Goal: Go to known website: Go to known website

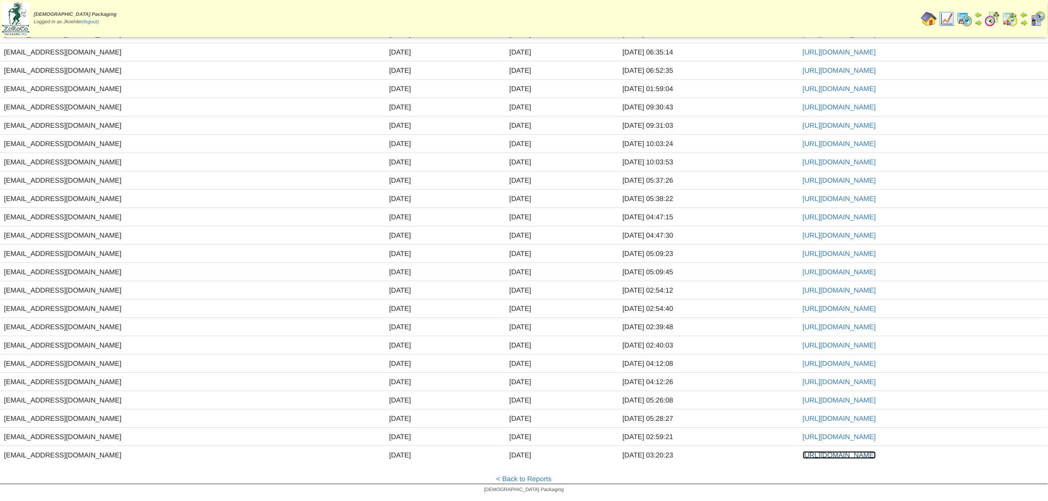
scroll to position [1100, 0]
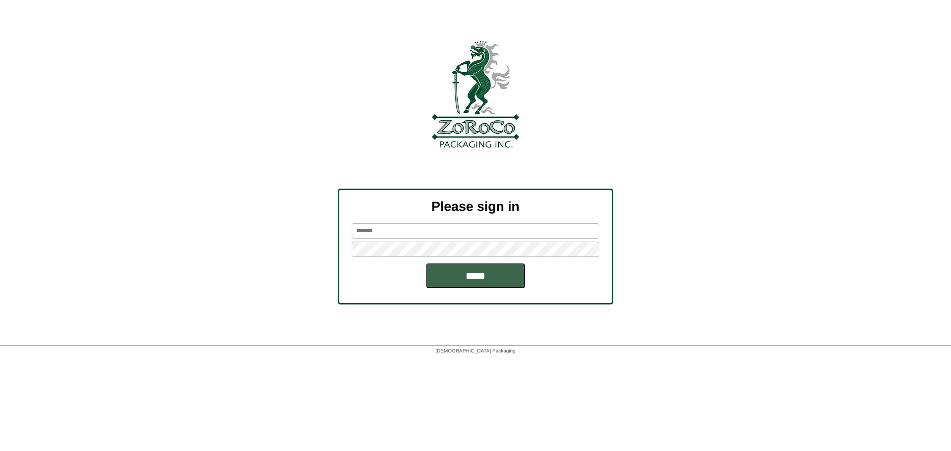
type input "********"
click at [476, 283] on input "*****" at bounding box center [475, 275] width 99 height 25
